Goal: Find specific page/section: Find specific page/section

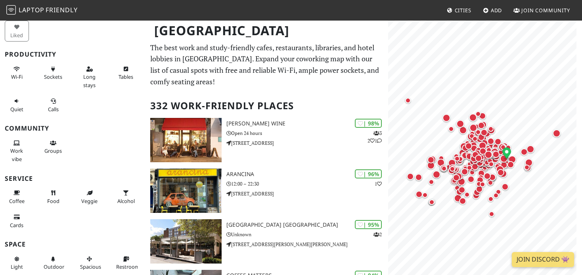
scroll to position [44, 0]
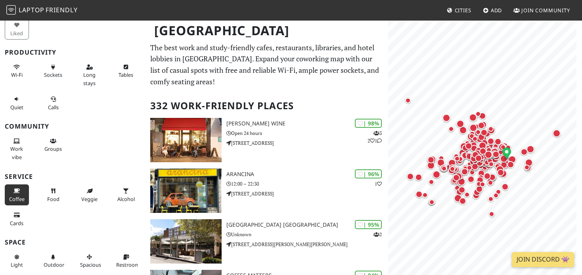
click at [21, 196] on span "Coffee" at bounding box center [16, 199] width 15 height 7
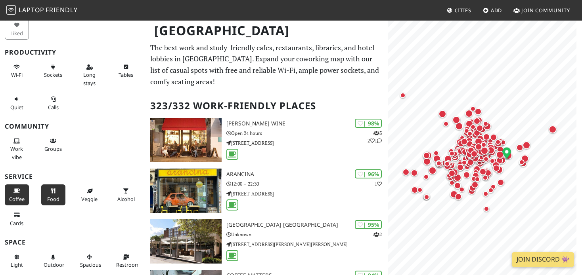
click at [56, 196] on span "Food" at bounding box center [53, 199] width 12 height 7
click at [83, 196] on span "Veggie" at bounding box center [89, 199] width 16 height 7
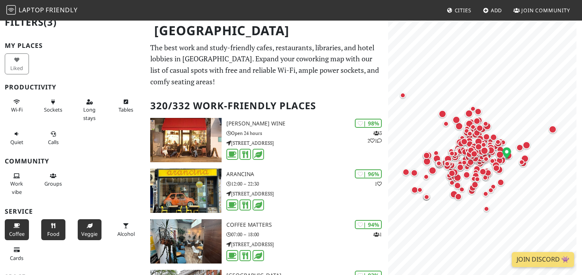
scroll to position [0, 0]
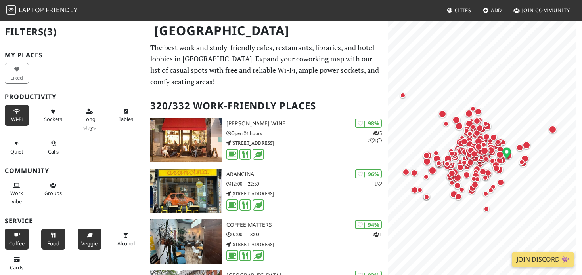
click at [14, 115] on button "Wi-Fi" at bounding box center [17, 115] width 24 height 21
click at [44, 120] on span "Sockets" at bounding box center [53, 119] width 18 height 7
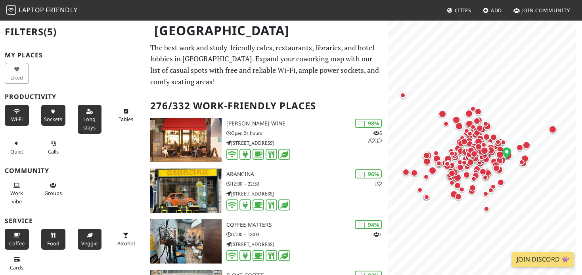
click at [54, 119] on span "Sockets" at bounding box center [53, 119] width 18 height 7
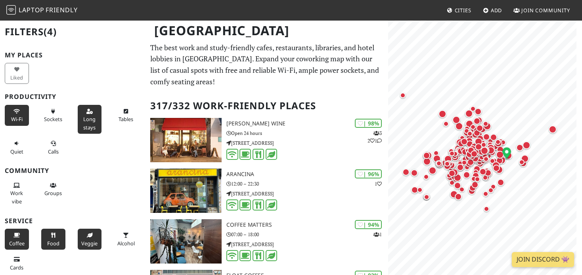
click at [92, 122] on span "Long stays" at bounding box center [89, 123] width 12 height 15
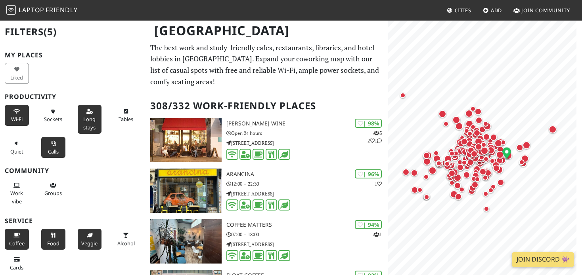
click at [124, 115] on button "Tables" at bounding box center [126, 115] width 24 height 21
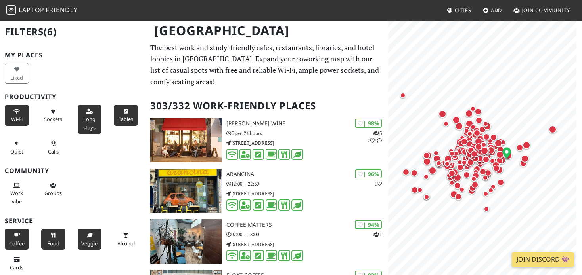
scroll to position [65, 0]
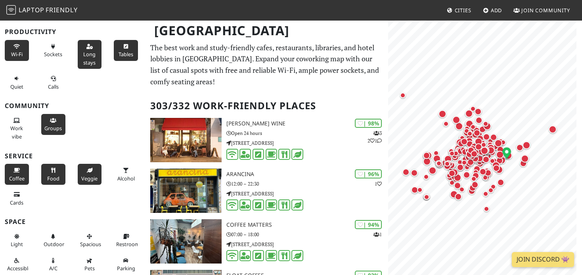
click at [12, 134] on span "Work vibe" at bounding box center [16, 132] width 13 height 15
click at [47, 127] on span "Groups" at bounding box center [52, 128] width 17 height 7
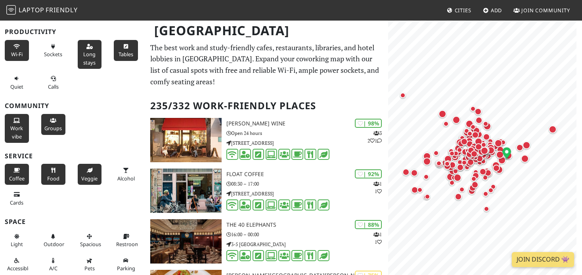
scroll to position [114, 0]
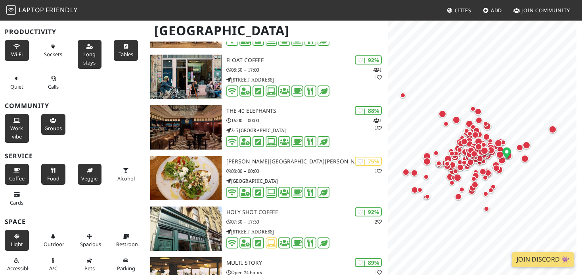
click at [13, 231] on button "Light" at bounding box center [17, 240] width 24 height 21
click at [46, 235] on button "Outdoor" at bounding box center [53, 240] width 24 height 21
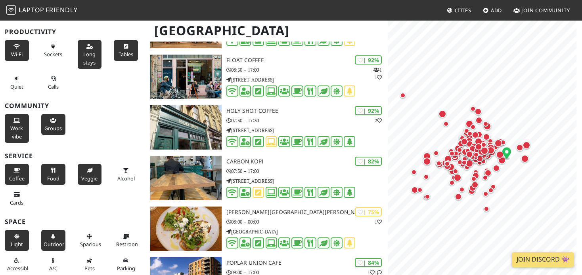
click at [54, 239] on button "Outdoor" at bounding box center [53, 240] width 24 height 21
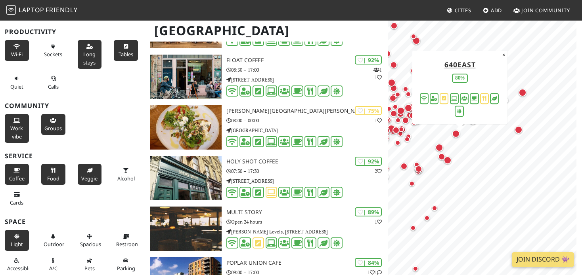
click at [455, 136] on div "Map marker" at bounding box center [456, 134] width 8 height 8
